Goal: Communication & Community: Answer question/provide support

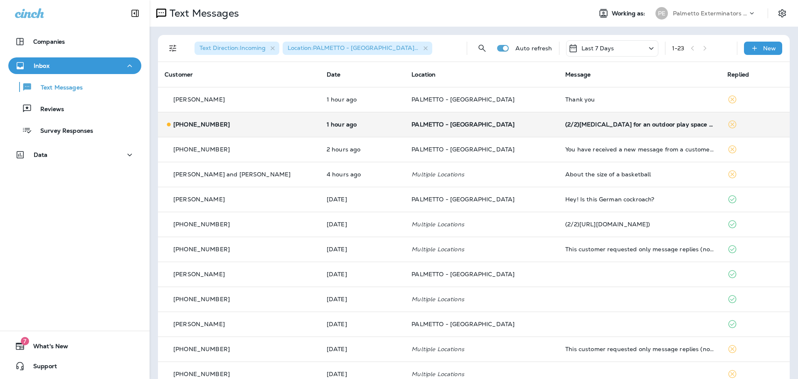
click at [268, 118] on td "[PHONE_NUMBER]" at bounding box center [239, 124] width 162 height 25
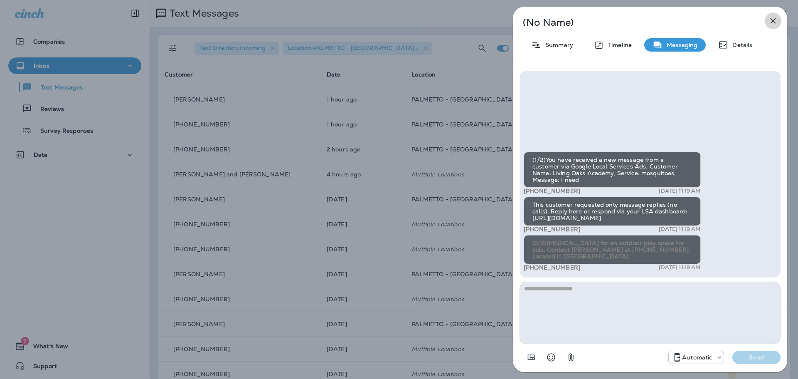
click at [772, 20] on icon "button" at bounding box center [772, 20] width 5 height 5
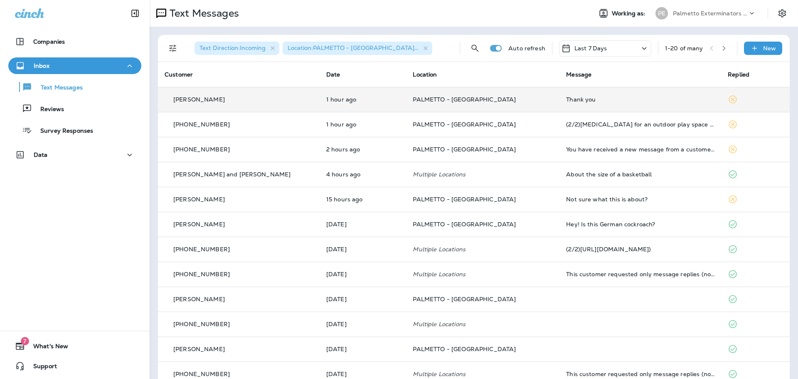
click at [516, 96] on p "PALMETTO - [GEOGRAPHIC_DATA]" at bounding box center [483, 99] width 140 height 7
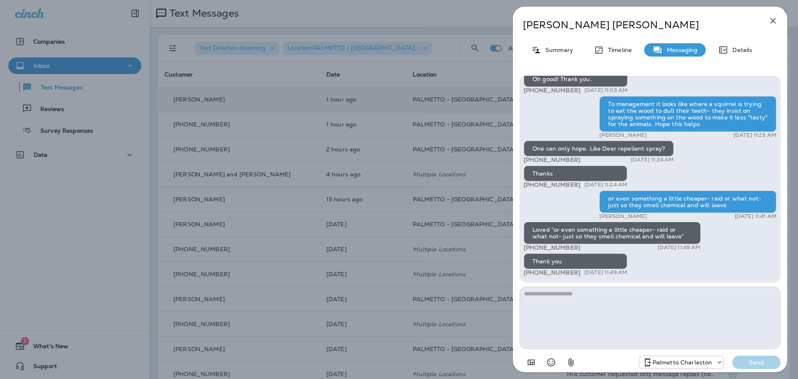
click at [604, 308] on textarea at bounding box center [649, 317] width 261 height 62
type textarea "**********"
click at [761, 361] on p "Send" at bounding box center [756, 361] width 35 height 7
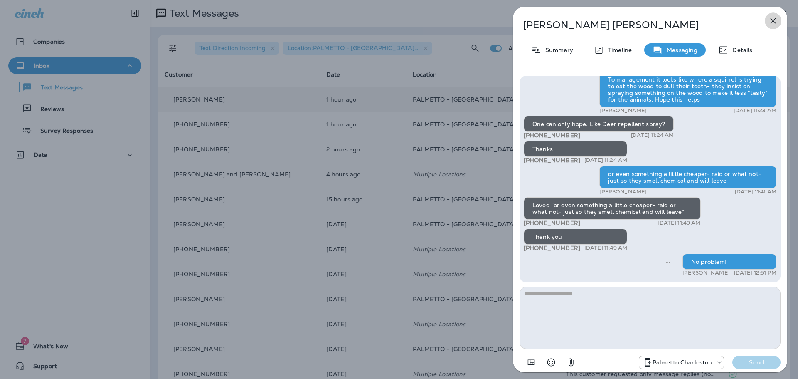
click at [773, 21] on icon "button" at bounding box center [772, 20] width 5 height 5
